Goal: Check status: Check status

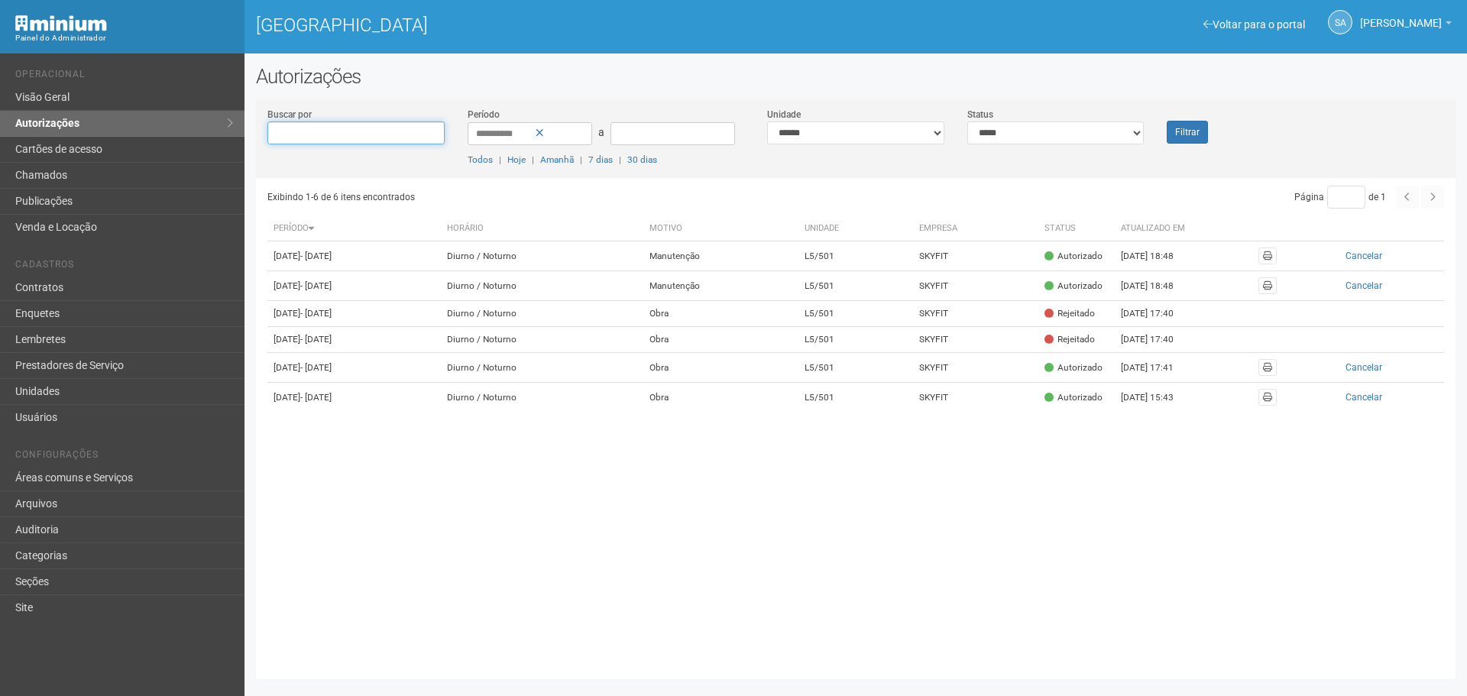
click at [283, 136] on input "Buscar por" at bounding box center [355, 132] width 177 height 23
click at [567, 93] on div "**********" at bounding box center [856, 376] width 1223 height 622
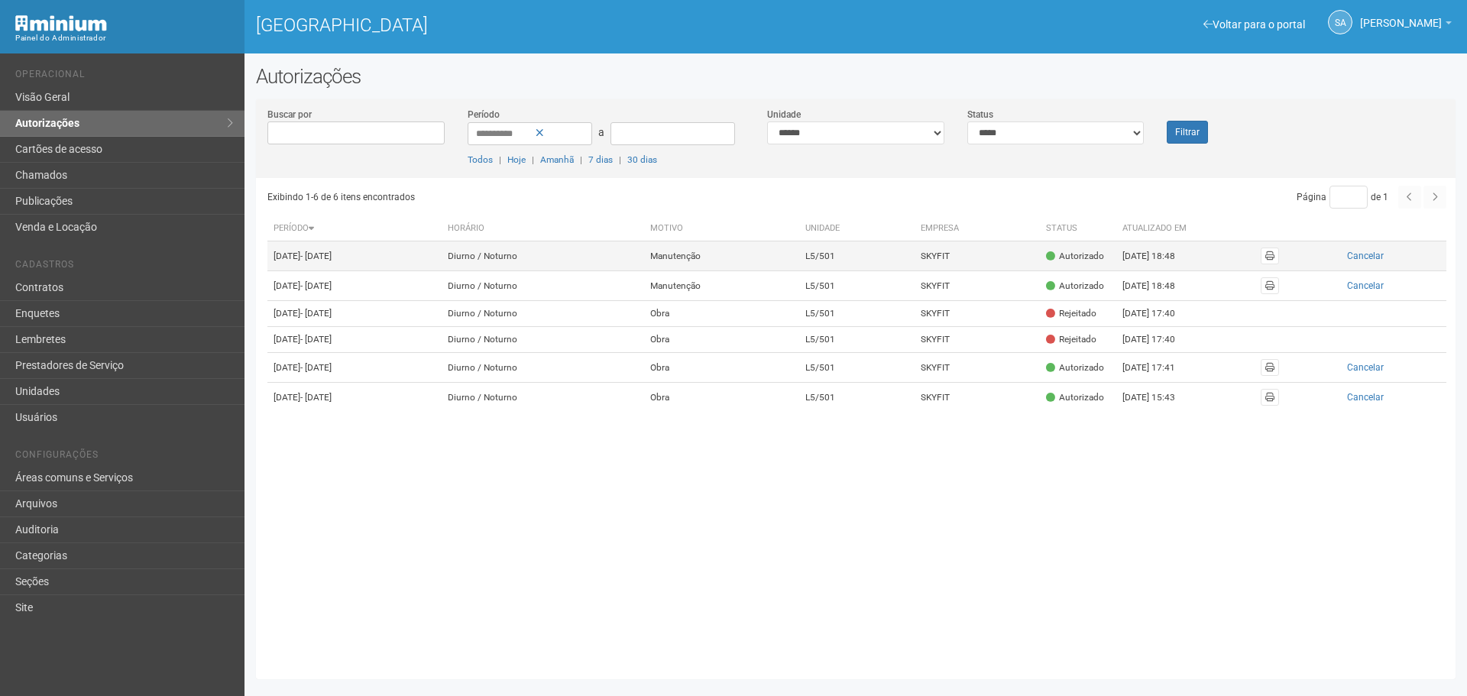
click at [325, 261] on span "- [DATE]" at bounding box center [315, 256] width 31 height 11
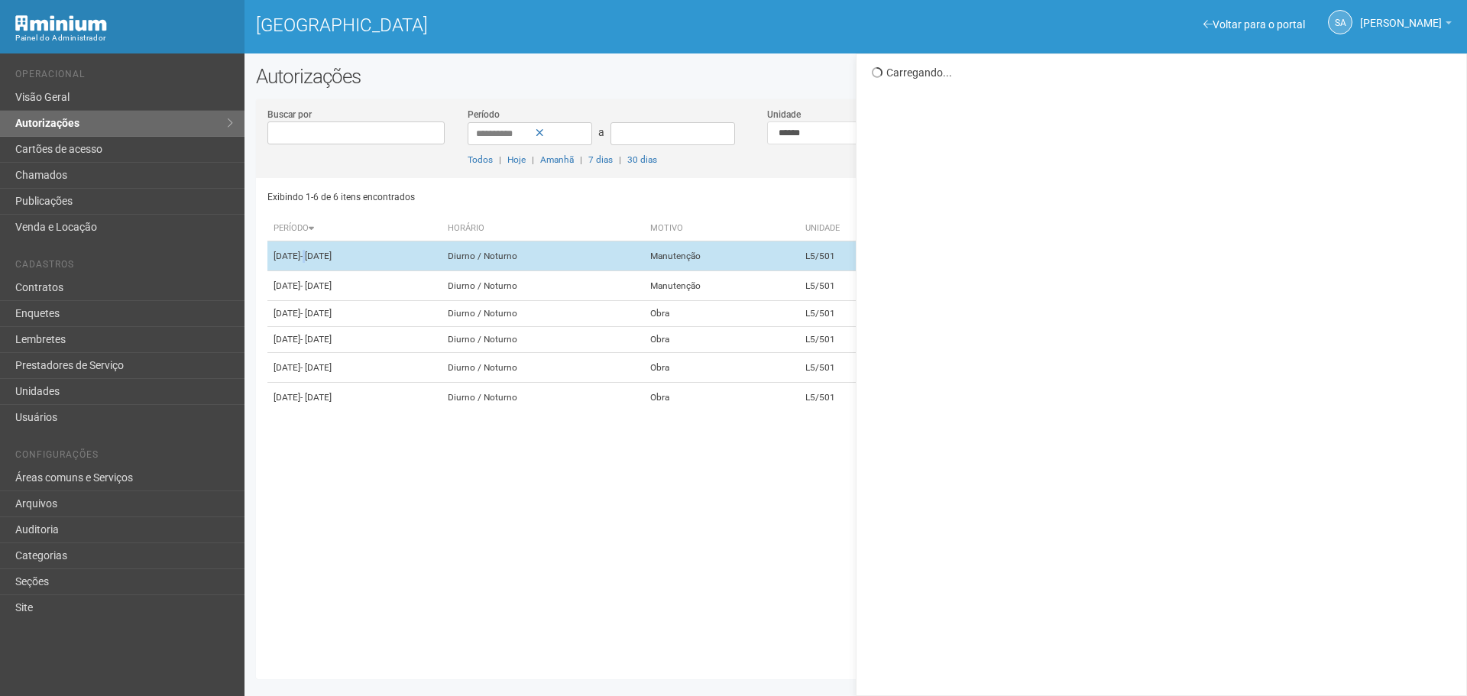
click at [325, 261] on span "- [DATE]" at bounding box center [315, 256] width 31 height 11
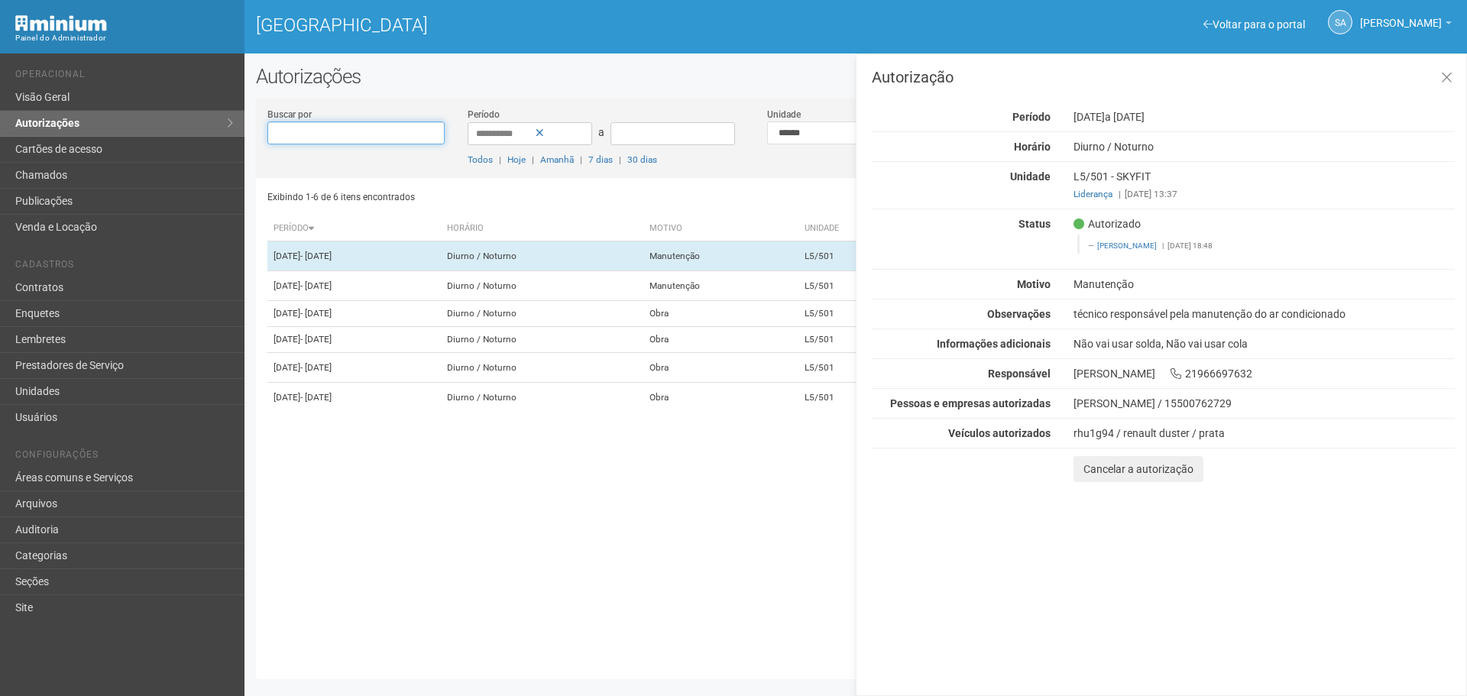
click at [302, 131] on input "Buscar por" at bounding box center [355, 132] width 177 height 23
type input "**********"
click at [709, 73] on h2 "Autorizações" at bounding box center [856, 76] width 1200 height 23
click at [680, 70] on h2 "Autorizações" at bounding box center [856, 76] width 1200 height 23
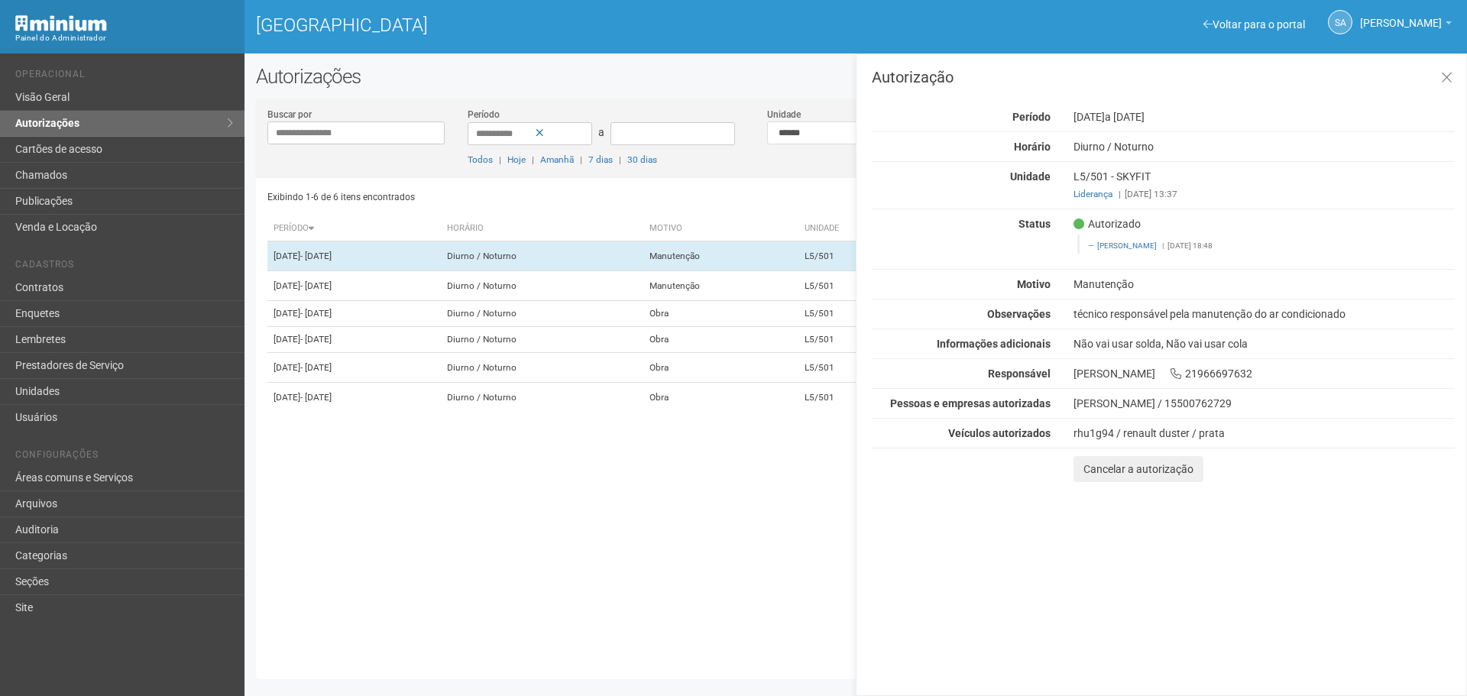
click at [680, 70] on h2 "Autorizações" at bounding box center [856, 76] width 1200 height 23
click at [679, 81] on h2 "Autorizações" at bounding box center [856, 76] width 1200 height 23
drag, startPoint x: 679, startPoint y: 81, endPoint x: 669, endPoint y: 85, distance: 11.4
click at [669, 85] on h2 "Autorizações" at bounding box center [856, 76] width 1200 height 23
